Goal: Task Accomplishment & Management: Complete application form

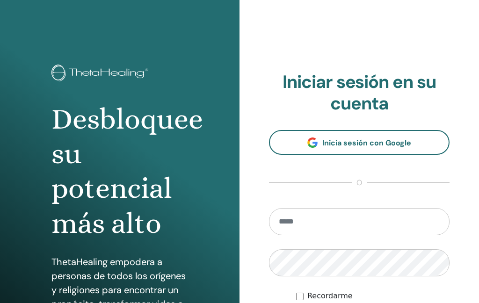
click at [336, 224] on input "email" at bounding box center [359, 221] width 180 height 27
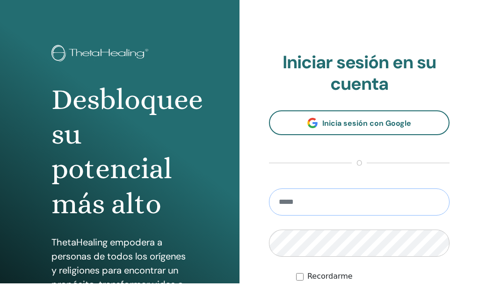
click at [319, 208] on input "email" at bounding box center [359, 221] width 180 height 27
type input "**********"
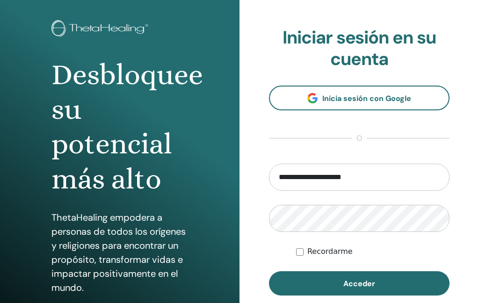
scroll to position [45, 0]
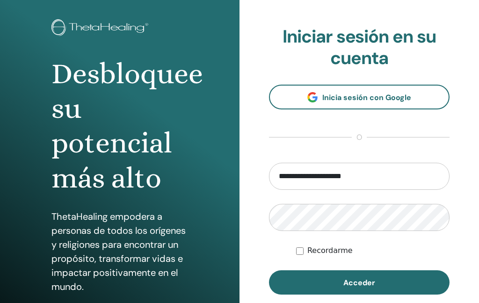
click at [372, 282] on span "Acceder" at bounding box center [359, 283] width 32 height 10
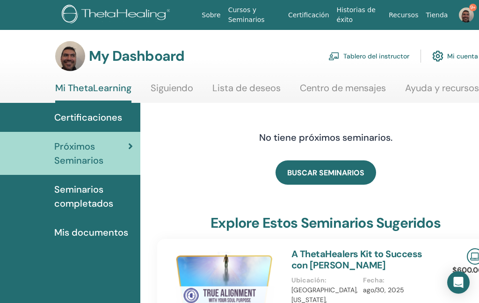
click at [379, 55] on link "Tablero del instructor" at bounding box center [368, 56] width 81 height 21
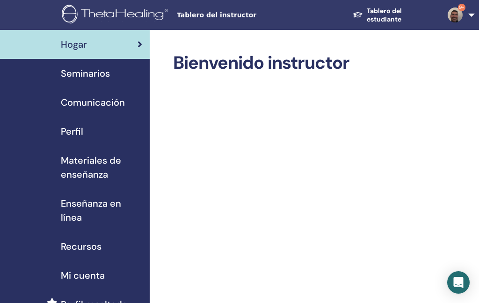
click at [90, 77] on span "Seminarios" at bounding box center [85, 73] width 49 height 14
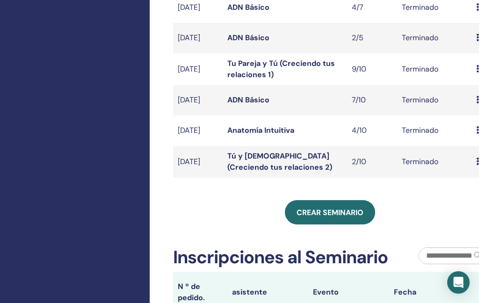
scroll to position [312, 0]
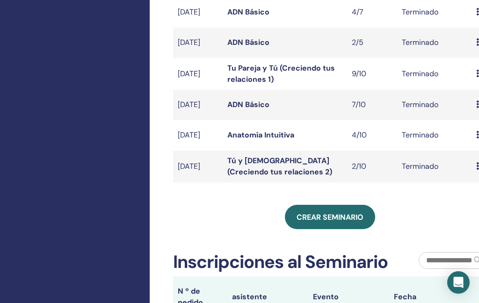
click at [329, 229] on link "Crear seminario" at bounding box center [330, 217] width 90 height 24
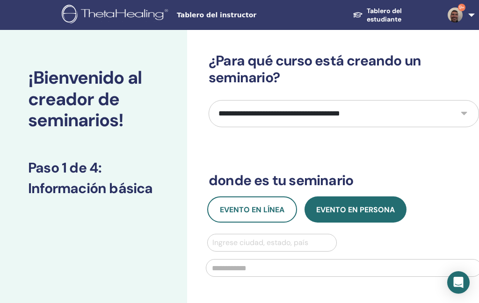
click at [368, 115] on select "**********" at bounding box center [343, 113] width 270 height 27
select select "****"
click at [256, 213] on span "Evento en línea" at bounding box center [252, 210] width 64 height 10
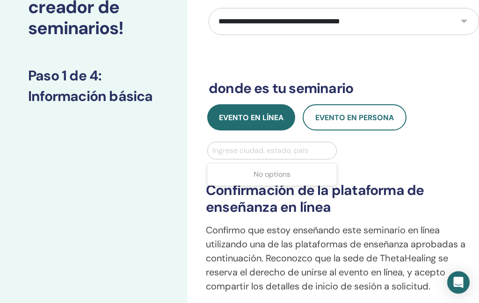
scroll to position [92, 0]
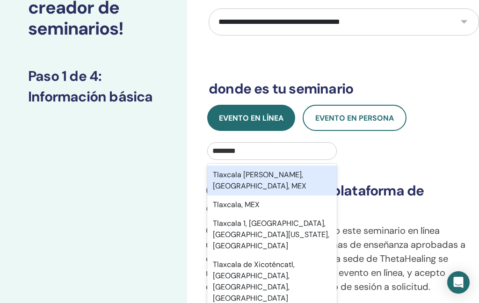
click at [262, 178] on div "Tlaxcala de Xicohténcatl, Tlaxcala, MEX" at bounding box center [271, 180] width 129 height 30
type input "********"
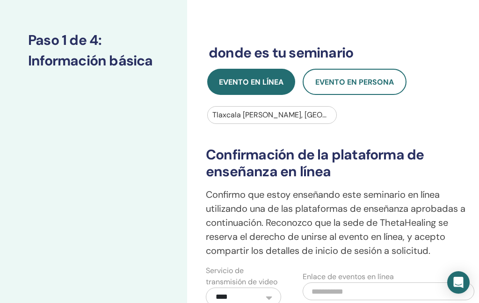
scroll to position [126, 0]
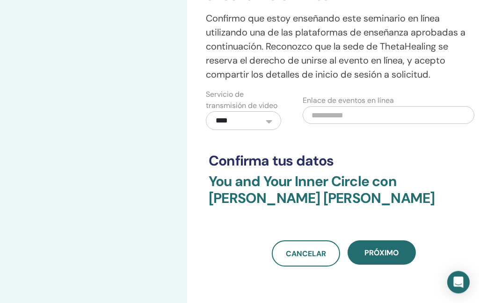
click at [383, 248] on span "próximo" at bounding box center [381, 253] width 35 height 10
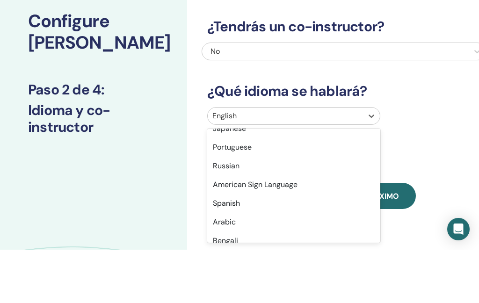
scroll to position [76, 0]
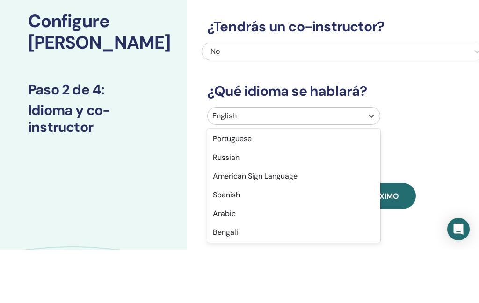
click at [254, 239] on div "Spanish" at bounding box center [293, 248] width 173 height 19
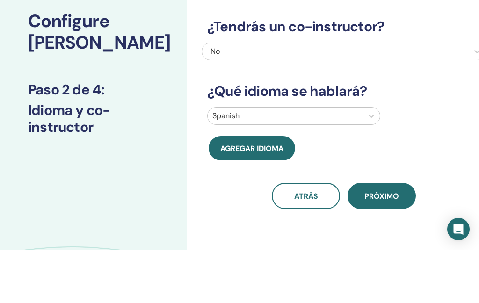
scroll to position [57, 0]
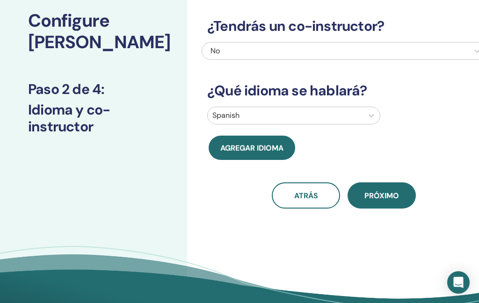
click at [384, 200] on button "próximo" at bounding box center [381, 195] width 68 height 26
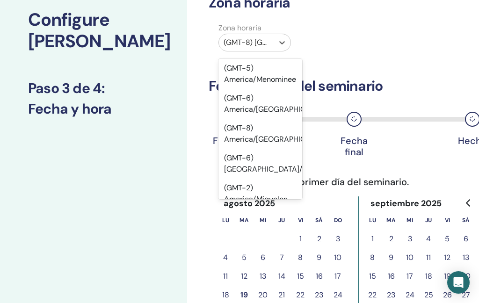
scroll to position [5900, 0]
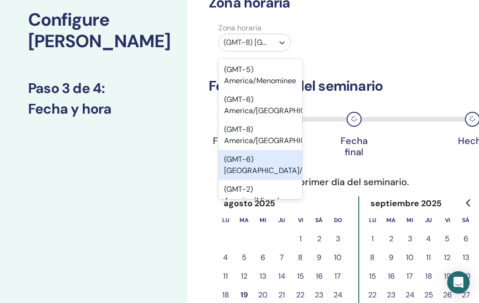
click at [250, 150] on div "(GMT-6) America/Mexico City" at bounding box center [260, 165] width 84 height 30
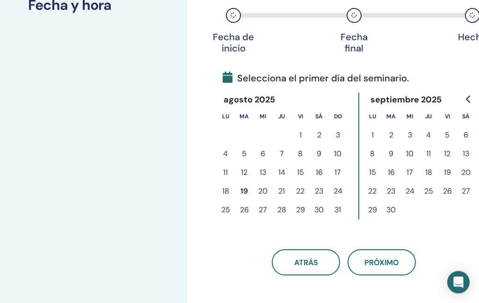
scroll to position [163, 0]
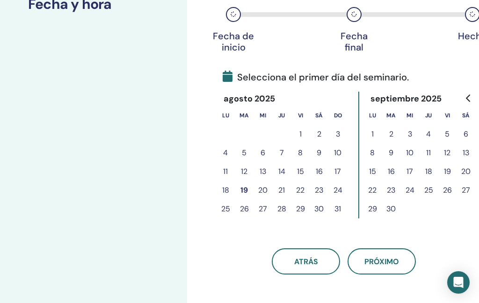
click at [225, 193] on button "18" at bounding box center [225, 190] width 19 height 19
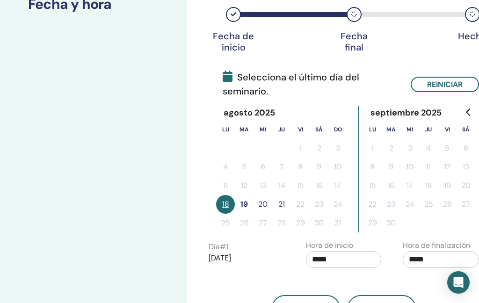
click at [263, 206] on button "20" at bounding box center [262, 204] width 19 height 19
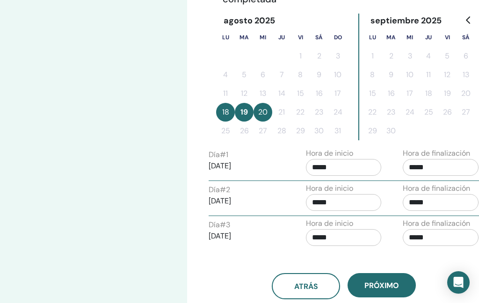
scroll to position [260, 0]
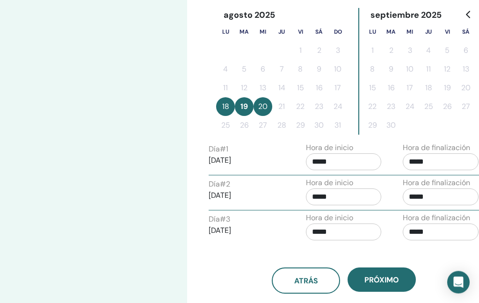
click at [438, 162] on input "*****" at bounding box center [440, 162] width 76 height 17
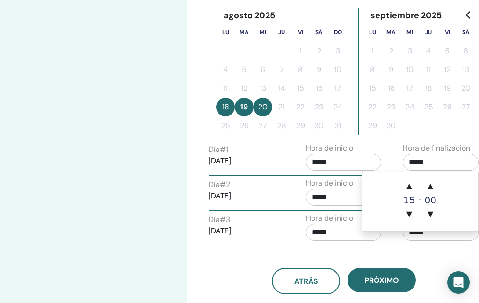
click at [412, 218] on span "▼" at bounding box center [409, 214] width 19 height 19
type input "*****"
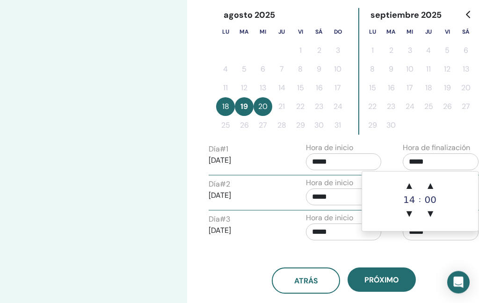
scroll to position [260, 0]
click at [146, 236] on div "Configure su seminario Paso 3 de 4 : Fecha y hora" at bounding box center [93, 97] width 187 height 655
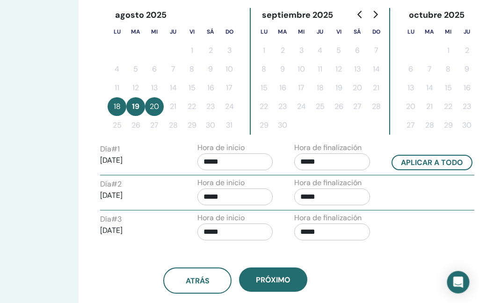
click at [410, 167] on button "Aplicar a todo" at bounding box center [432, 162] width 81 height 15
type input "*****"
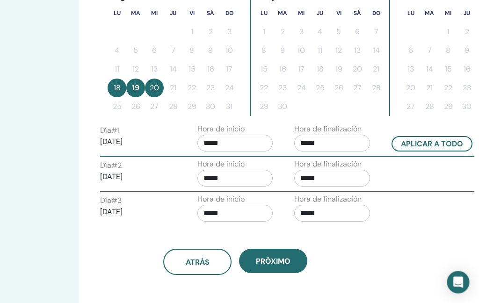
click at [197, 268] on button "atrás" at bounding box center [198, 262] width 68 height 26
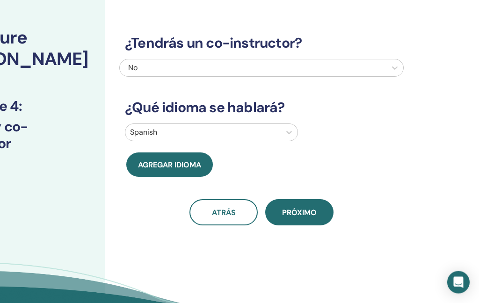
scroll to position [0, 82]
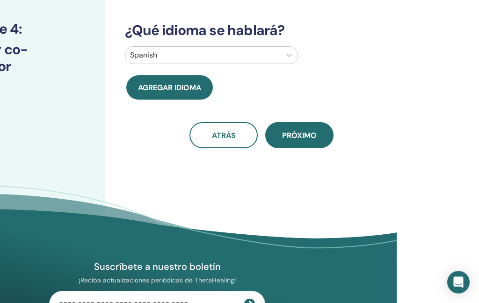
click at [300, 138] on span "próximo" at bounding box center [299, 136] width 35 height 10
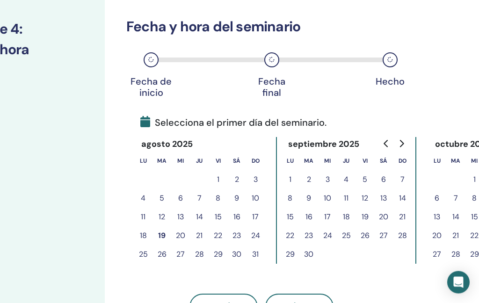
scroll to position [0, 0]
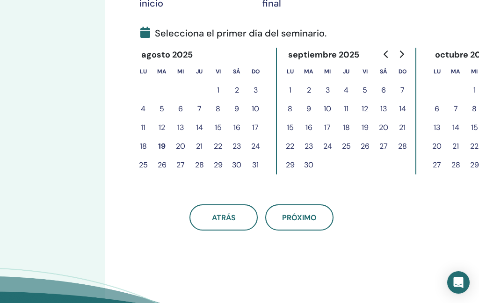
click at [142, 153] on button "18" at bounding box center [143, 146] width 19 height 19
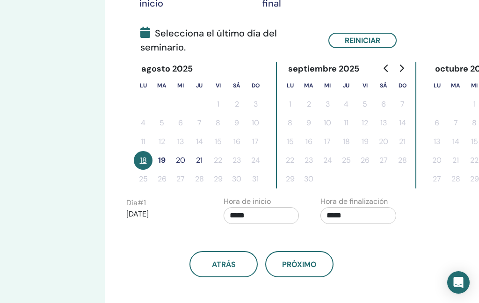
click at [179, 163] on button "20" at bounding box center [180, 160] width 19 height 19
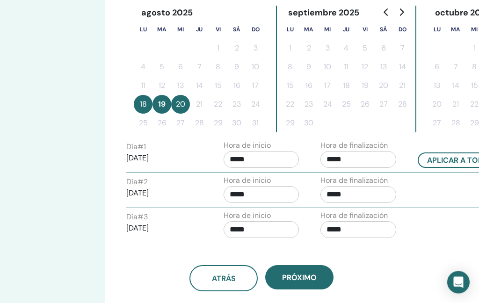
click at [353, 161] on input "*****" at bounding box center [358, 159] width 76 height 17
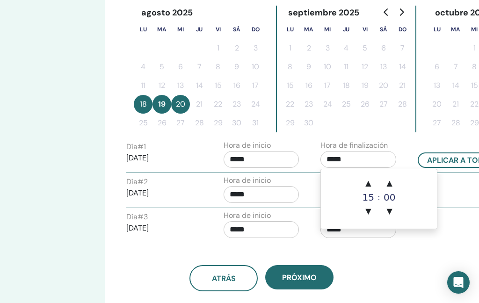
scroll to position [262, 82]
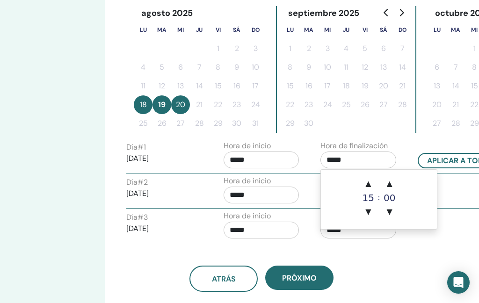
click at [370, 213] on span "▼" at bounding box center [367, 211] width 19 height 19
type input "*****"
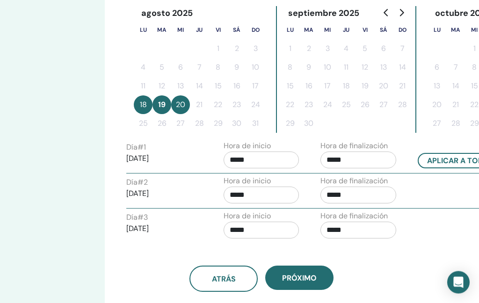
click at [438, 162] on button "Aplicar a todo" at bounding box center [457, 160] width 81 height 15
type input "*****"
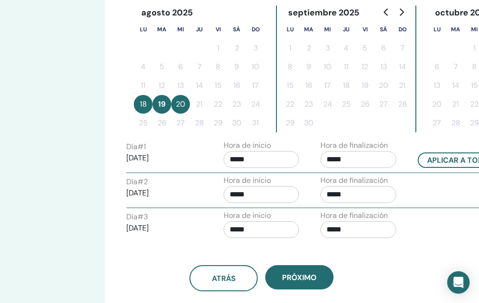
click at [304, 283] on button "próximo" at bounding box center [299, 277] width 68 height 24
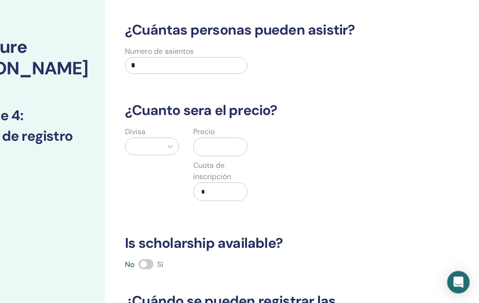
scroll to position [19, 82]
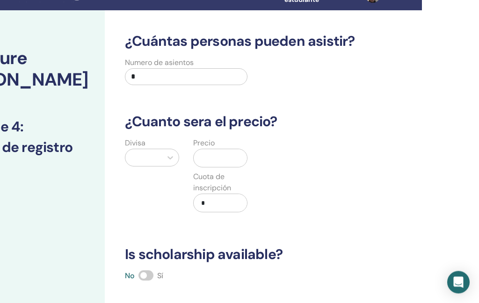
click at [200, 80] on input "*" at bounding box center [186, 77] width 122 height 17
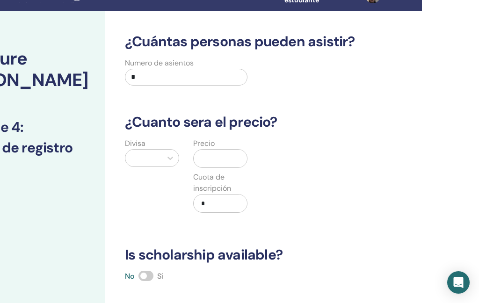
scroll to position [43, 82]
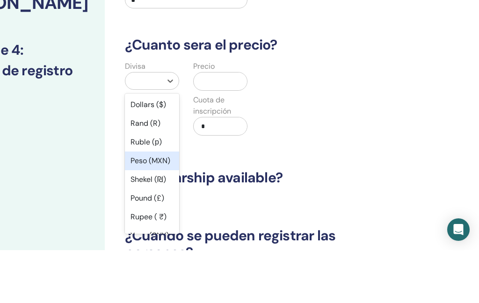
click at [153, 204] on div "Peso (MXN)" at bounding box center [152, 213] width 54 height 19
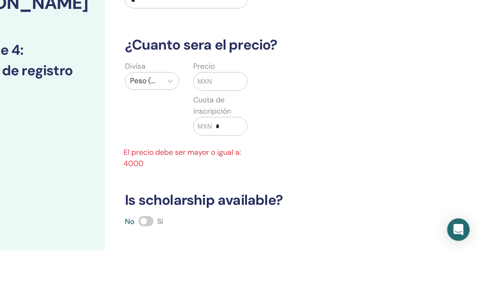
scroll to position [96, 82]
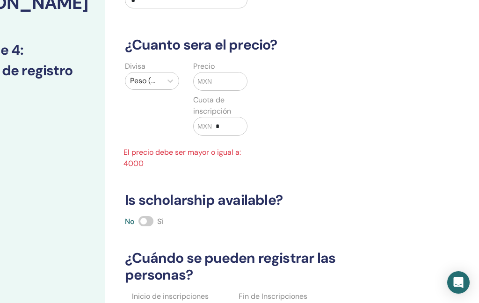
click at [224, 84] on input "text" at bounding box center [229, 81] width 35 height 18
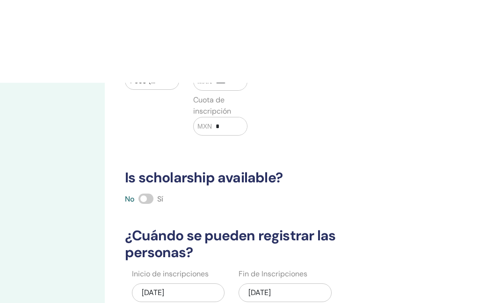
scroll to position [179, 82]
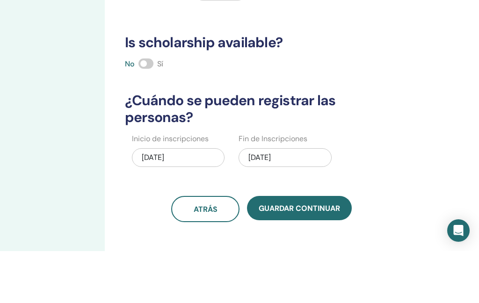
type input "****"
click at [306, 248] on button "Guardar Continuar" at bounding box center [299, 260] width 105 height 24
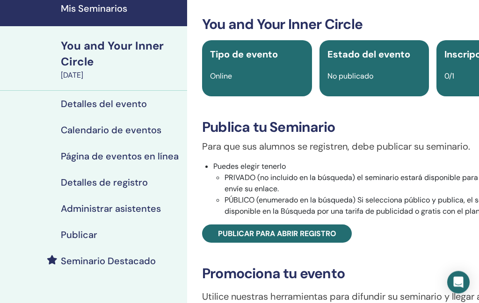
scroll to position [145, 0]
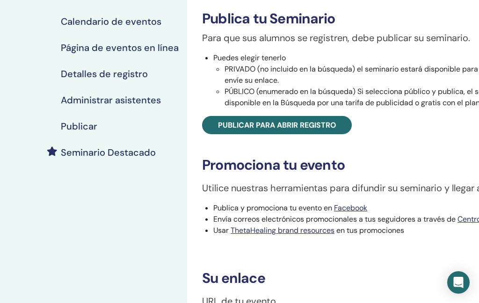
click at [304, 123] on span "Publicar para abrir registro" at bounding box center [277, 125] width 118 height 10
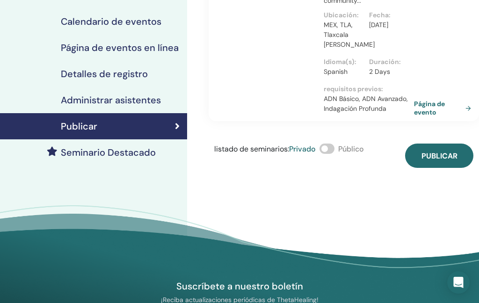
click at [437, 158] on span "Publicar" at bounding box center [439, 156] width 36 height 10
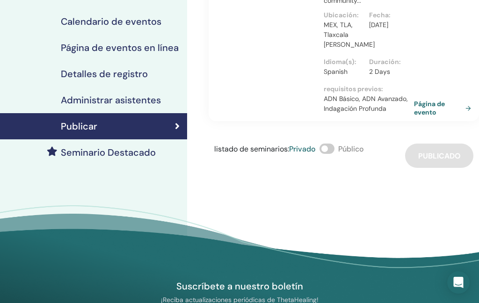
click at [421, 113] on link "Página de evento" at bounding box center [444, 108] width 61 height 17
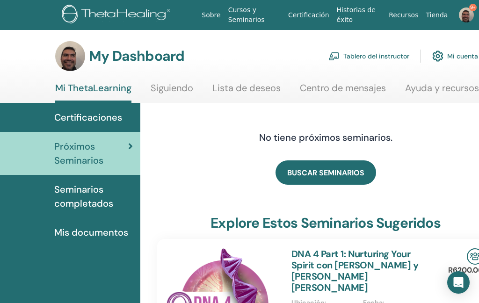
click at [370, 56] on link "Tablero del instructor" at bounding box center [368, 56] width 81 height 21
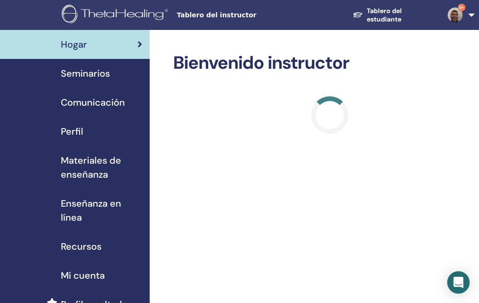
click at [81, 81] on link "Seminarios" at bounding box center [75, 73] width 150 height 29
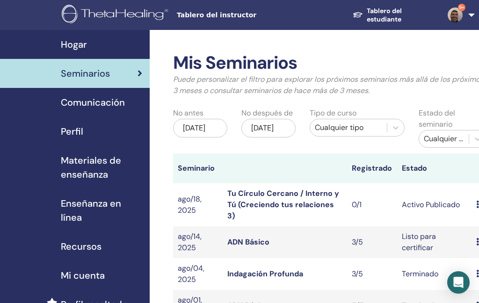
click at [267, 202] on link "Tu Círculo Cercano / Interno y Tú (Creciendo tus relaciones 3)" at bounding box center [283, 204] width 112 height 32
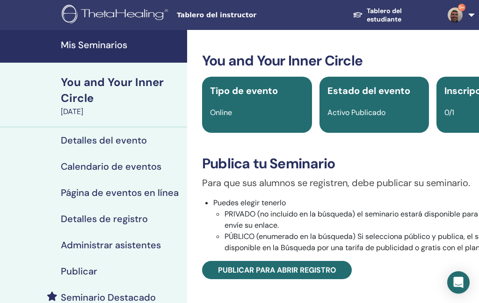
click at [251, 272] on span "Publicar para abrir registro" at bounding box center [277, 270] width 118 height 10
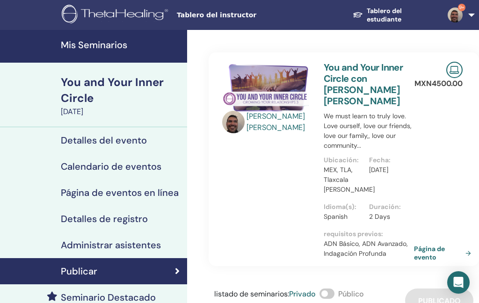
click at [461, 13] on img at bounding box center [454, 14] width 15 height 15
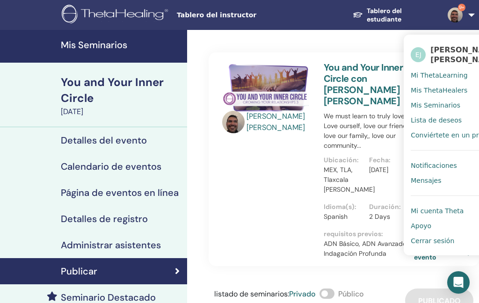
click at [437, 241] on span "Cerrar sesión" at bounding box center [431, 240] width 43 height 8
